Goal: Navigation & Orientation: Go to known website

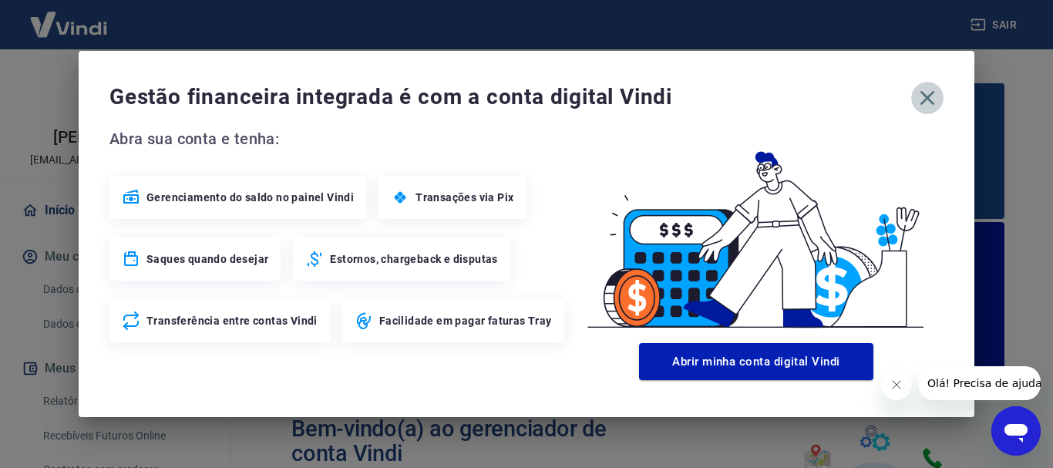
drag, startPoint x: 924, startPoint y: 99, endPoint x: 891, endPoint y: 143, distance: 55.7
click at [925, 99] on icon "button" at bounding box center [927, 98] width 25 height 25
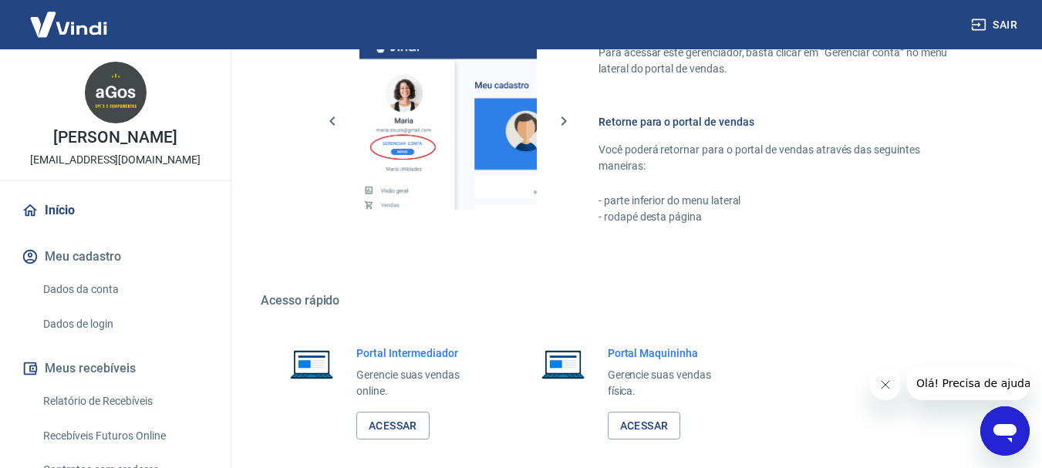
scroll to position [1079, 0]
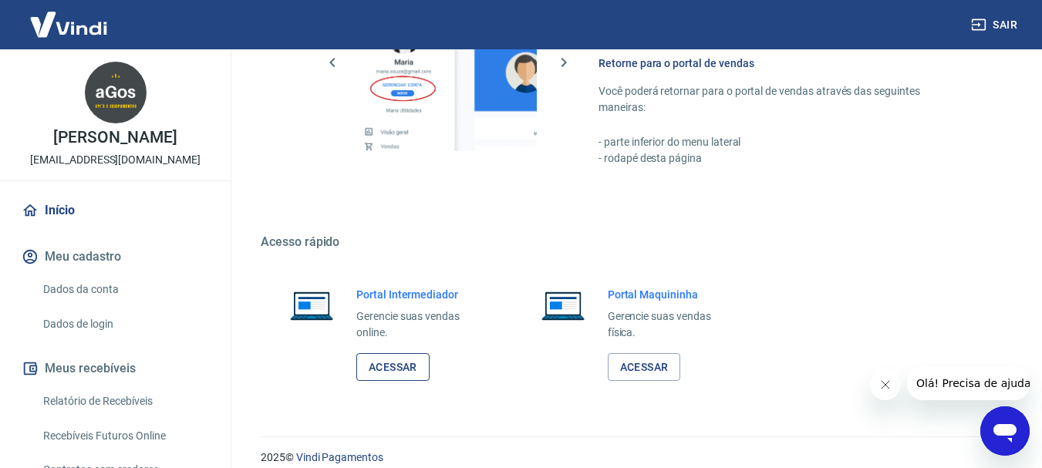
click at [396, 365] on link "Acessar" at bounding box center [392, 367] width 73 height 29
